Goal: Download file/media

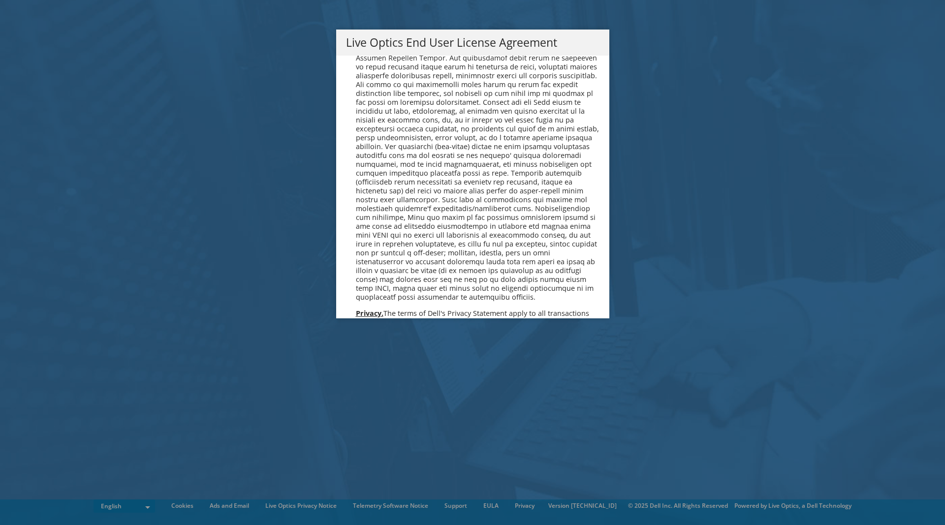
scroll to position [3607, 0]
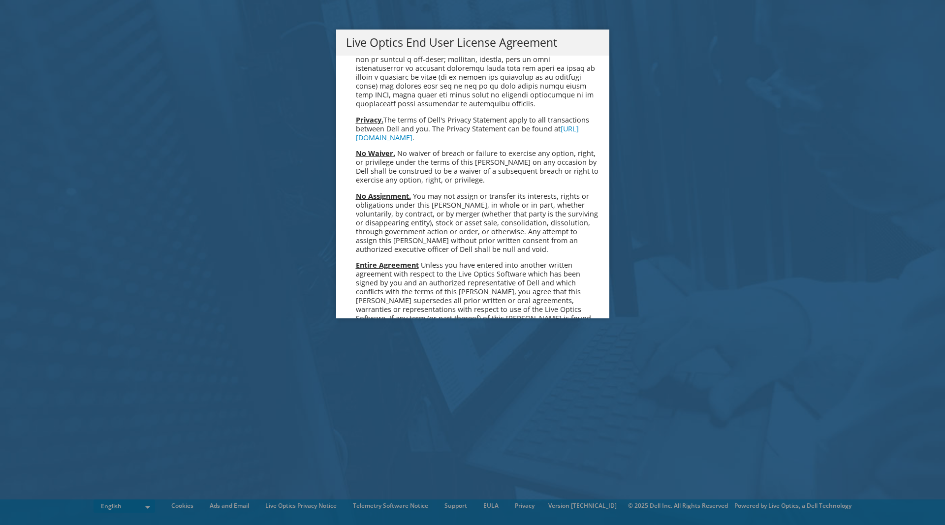
click at [359, 410] on link "Accept" at bounding box center [371, 422] width 50 height 24
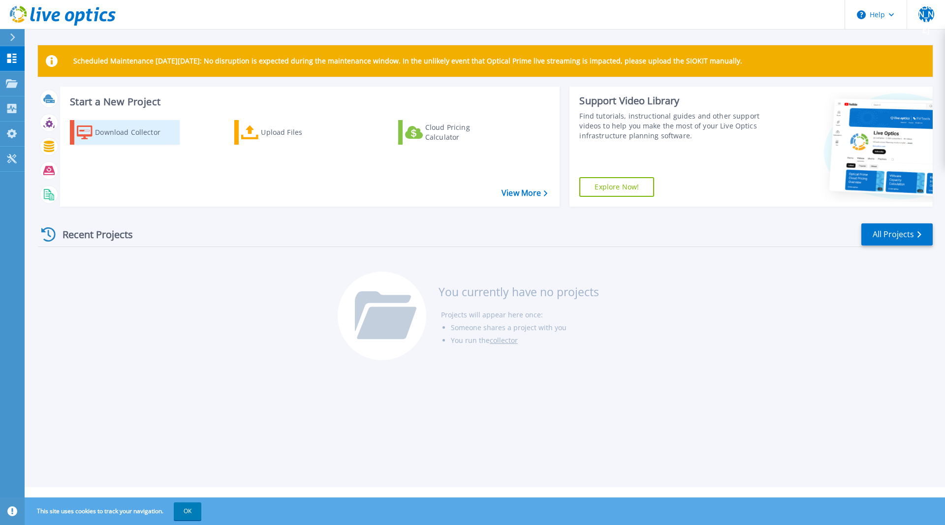
click at [133, 128] on div "Download Collector" at bounding box center [134, 133] width 79 height 20
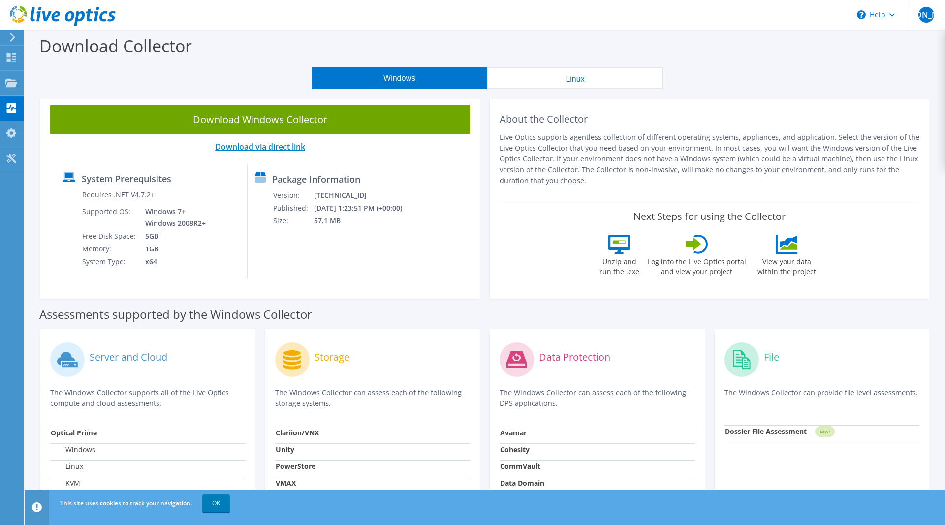
click at [271, 148] on link "Download via direct link" at bounding box center [260, 146] width 90 height 11
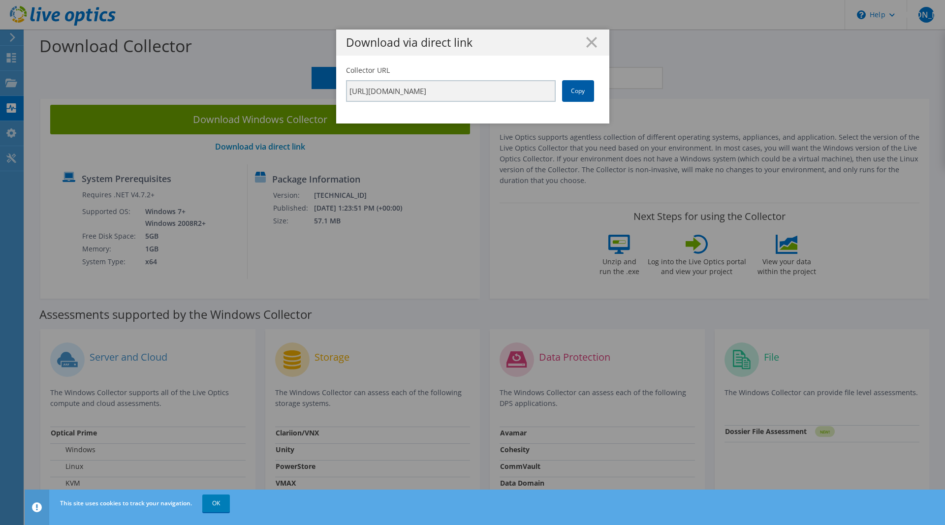
click at [590, 89] on link "Copy" at bounding box center [578, 91] width 32 height 22
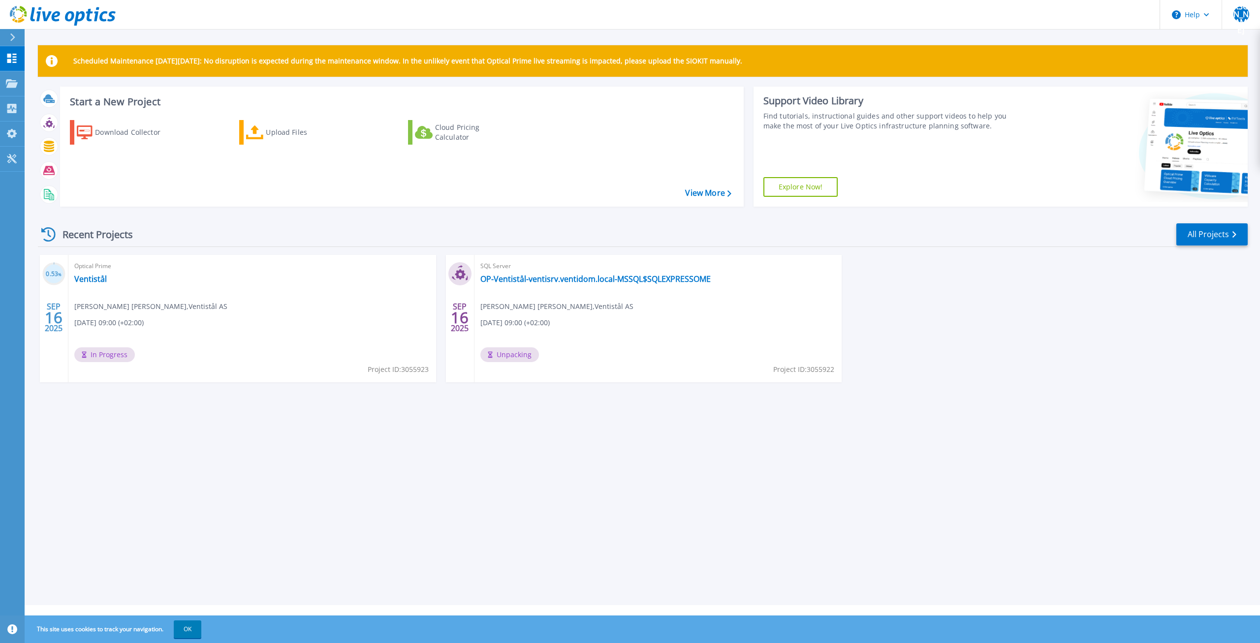
click at [353, 337] on div "Scheduled Maintenance on Monday 22nd September: No disruption is expected durin…" at bounding box center [642, 302] width 1235 height 605
click at [97, 279] on link "Ventistål" at bounding box center [90, 279] width 32 height 10
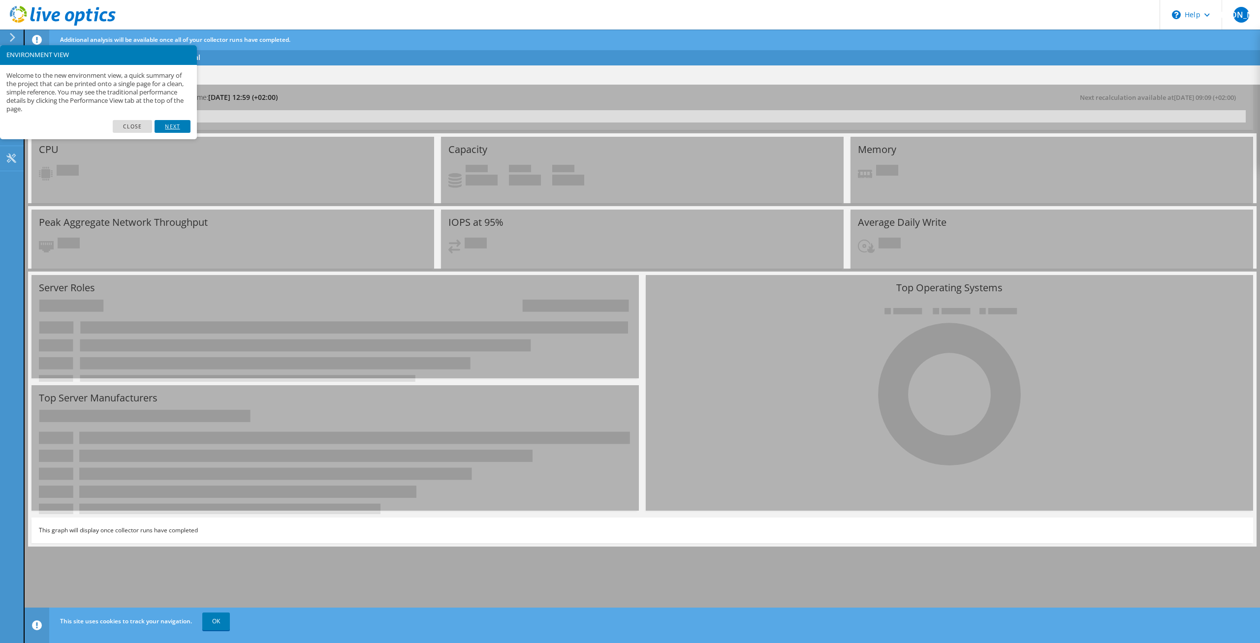
click at [180, 123] on link "Next" at bounding box center [172, 126] width 35 height 13
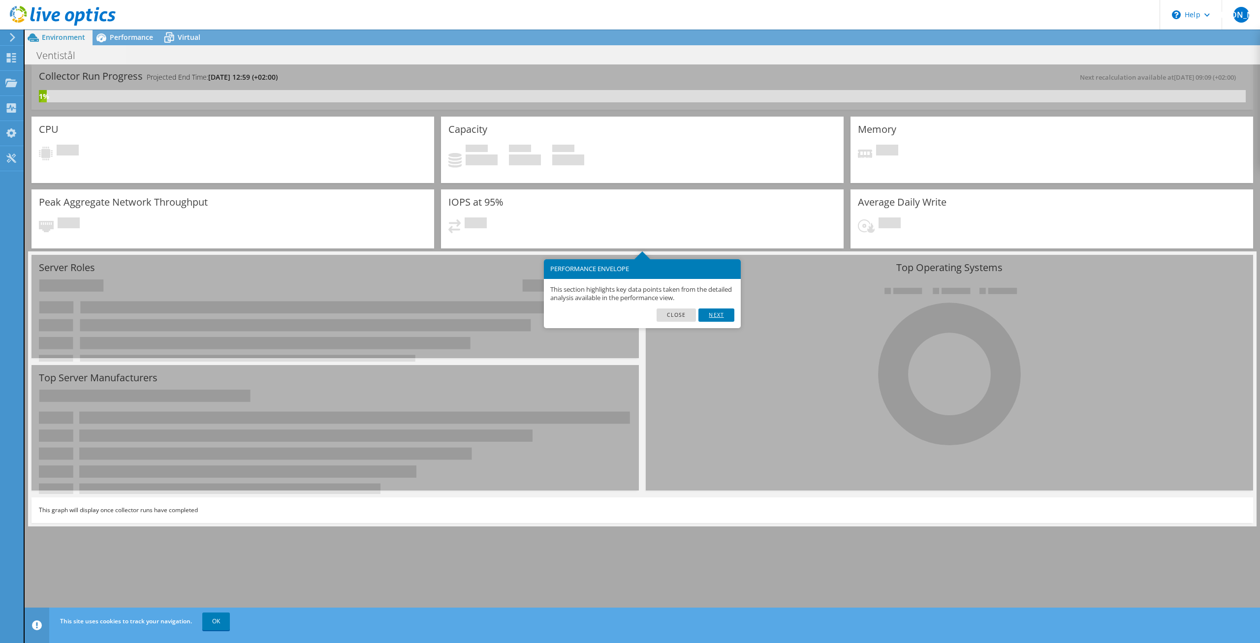
click at [717, 313] on link "Next" at bounding box center [715, 315] width 35 height 13
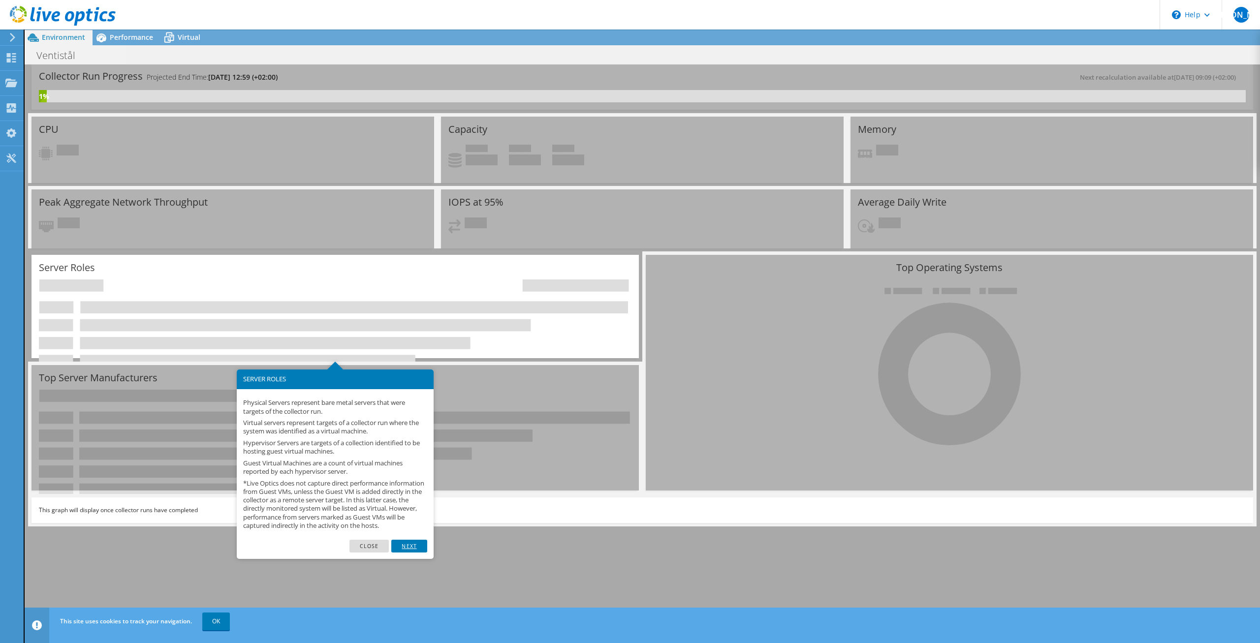
click at [419, 553] on link "Next" at bounding box center [408, 546] width 35 height 13
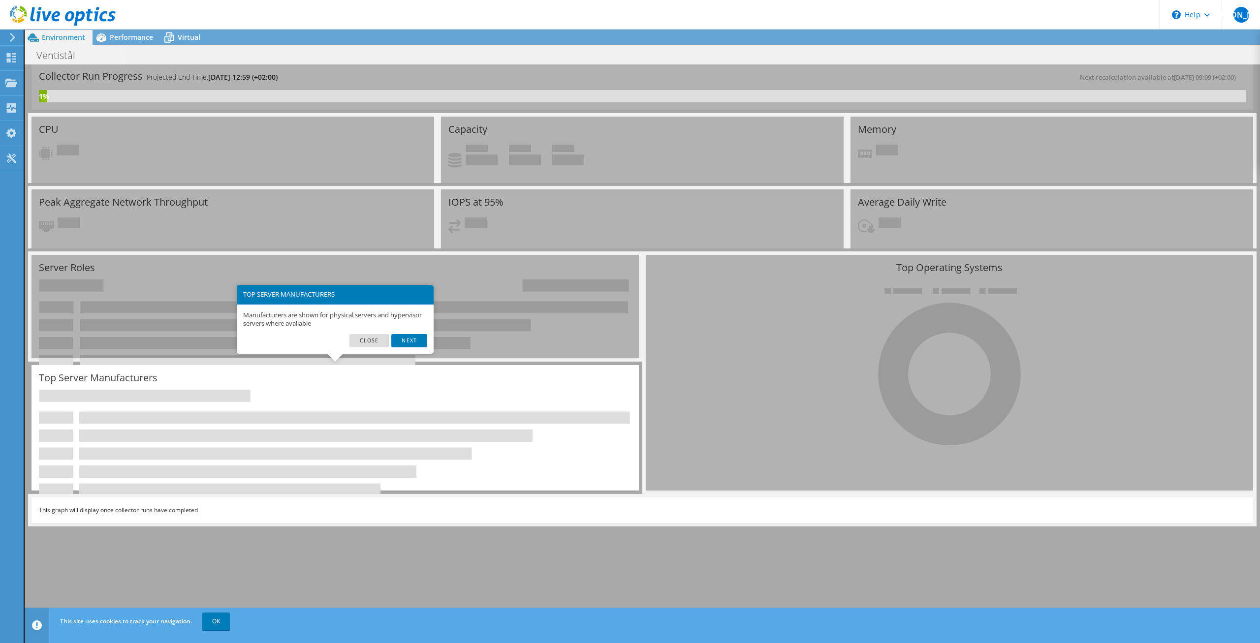
drag, startPoint x: 413, startPoint y: 341, endPoint x: 411, endPoint y: 346, distance: 5.8
click at [413, 342] on link "Next" at bounding box center [408, 340] width 35 height 13
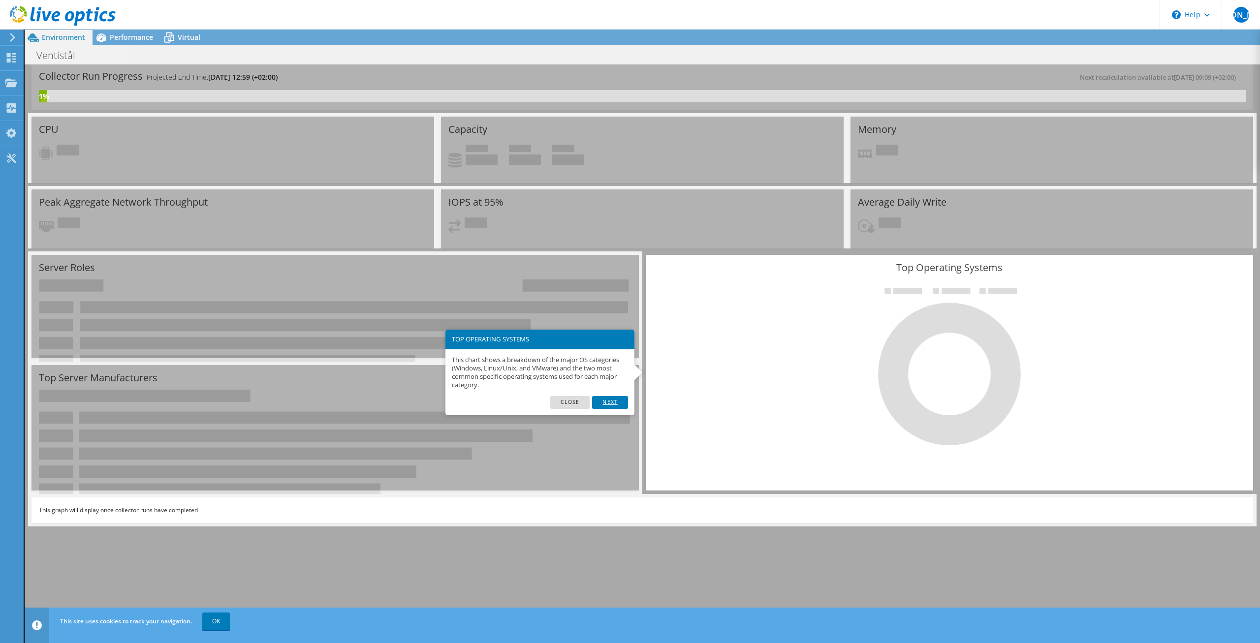
click at [609, 405] on link "Next" at bounding box center [609, 402] width 35 height 13
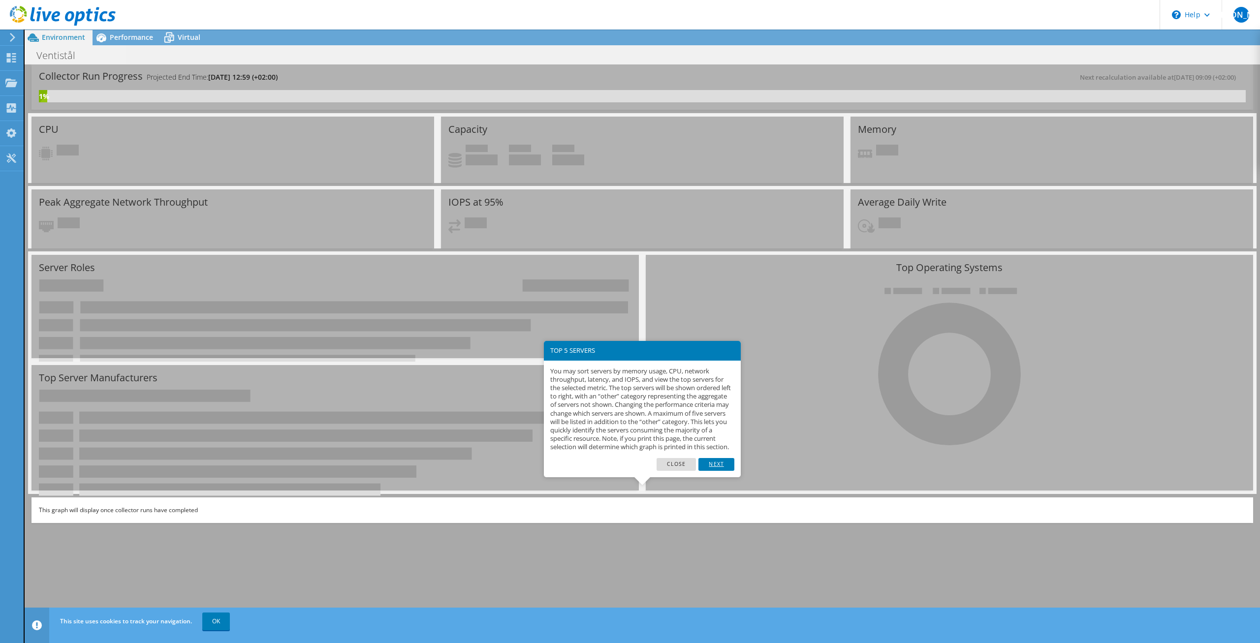
click at [712, 471] on link "Next" at bounding box center [715, 464] width 35 height 13
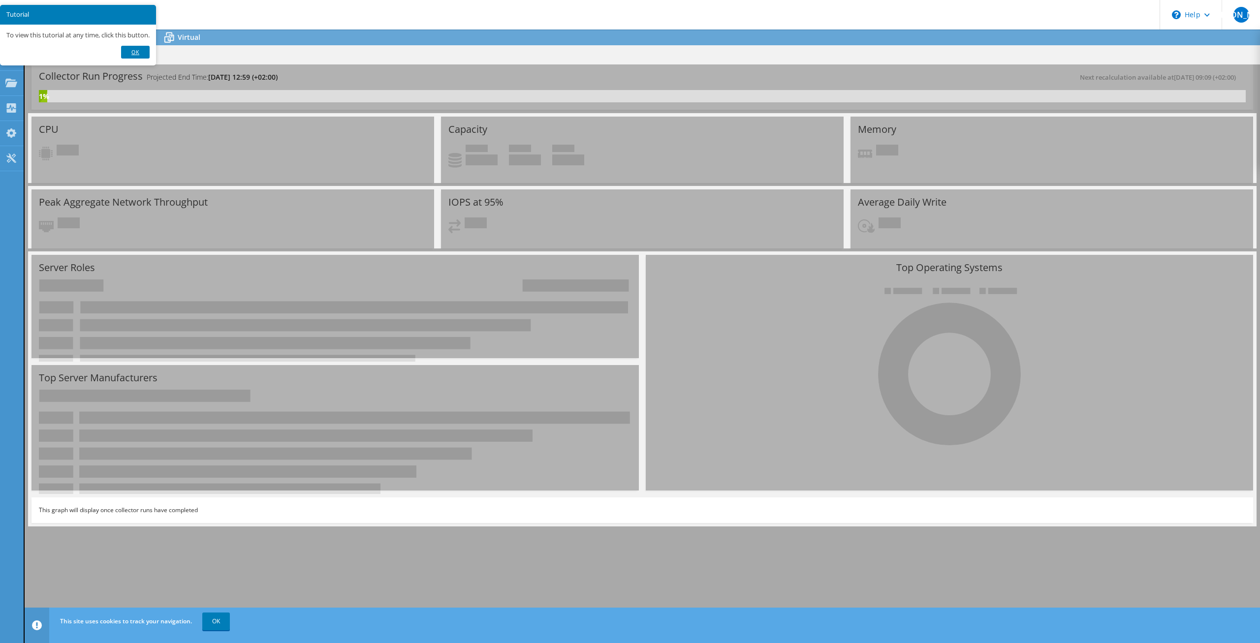
click at [139, 49] on link "Ok" at bounding box center [135, 52] width 29 height 13
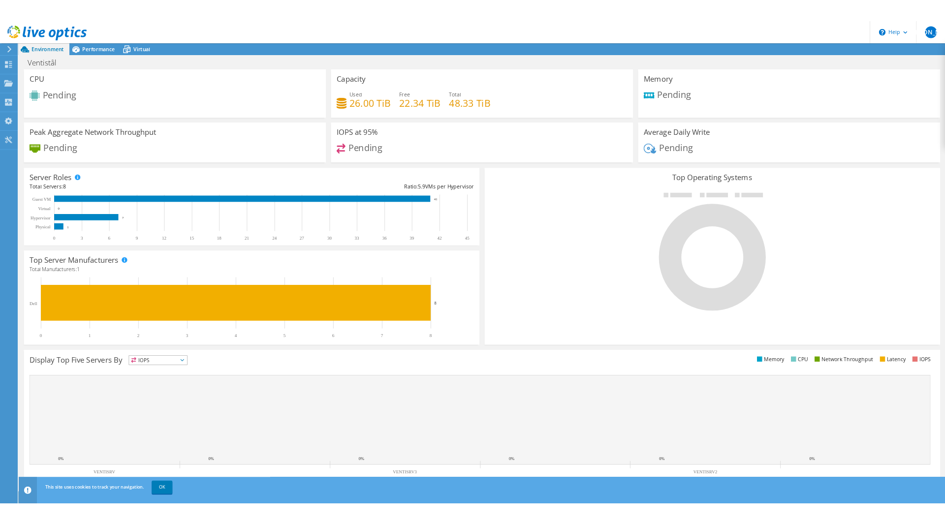
scroll to position [0, 0]
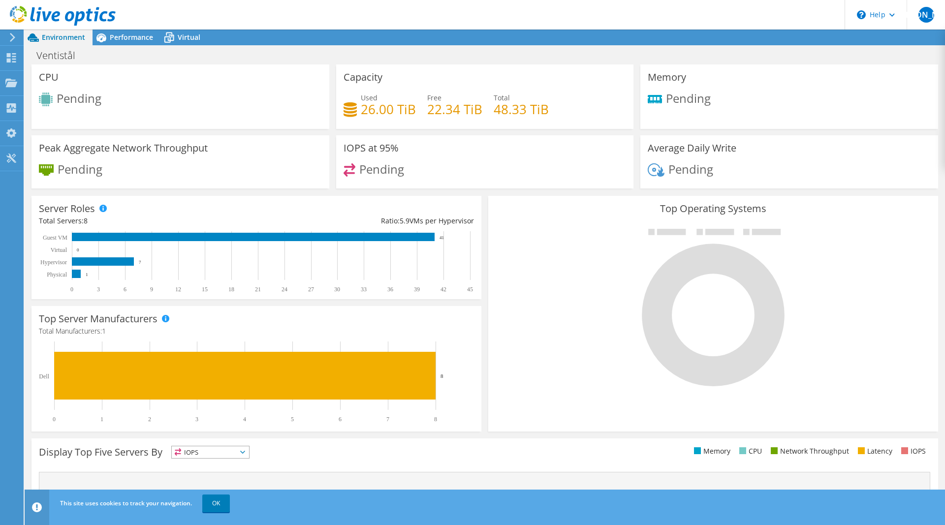
click at [99, 300] on div "Server Roles Physical Servers represent bare metal servers that were targets of…" at bounding box center [256, 247] width 457 height 110
click at [49, 37] on span "Environment" at bounding box center [63, 36] width 43 height 9
click at [50, 14] on use at bounding box center [63, 16] width 106 height 20
